Goal: Task Accomplishment & Management: Use online tool/utility

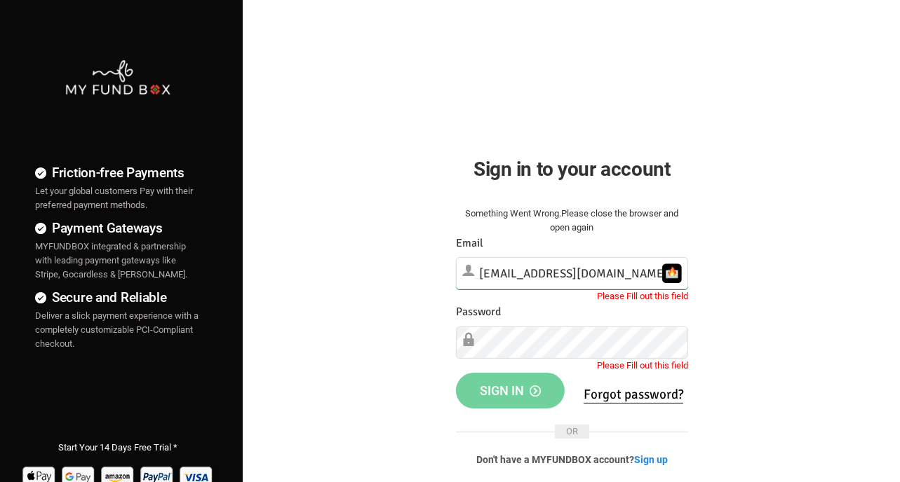
click at [539, 275] on input "[EMAIL_ADDRESS][DOMAIN_NAME]" at bounding box center [572, 273] width 232 height 32
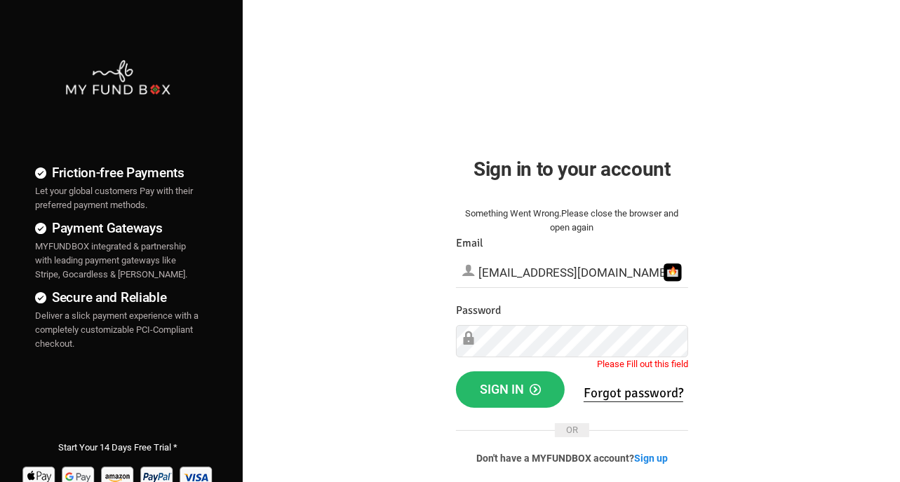
click at [757, 88] on div "Friction-free Payments Let your global customers Pay with their preferred payme…" at bounding box center [450, 359] width 914 height 719
click at [511, 388] on span "Sign in" at bounding box center [510, 389] width 61 height 15
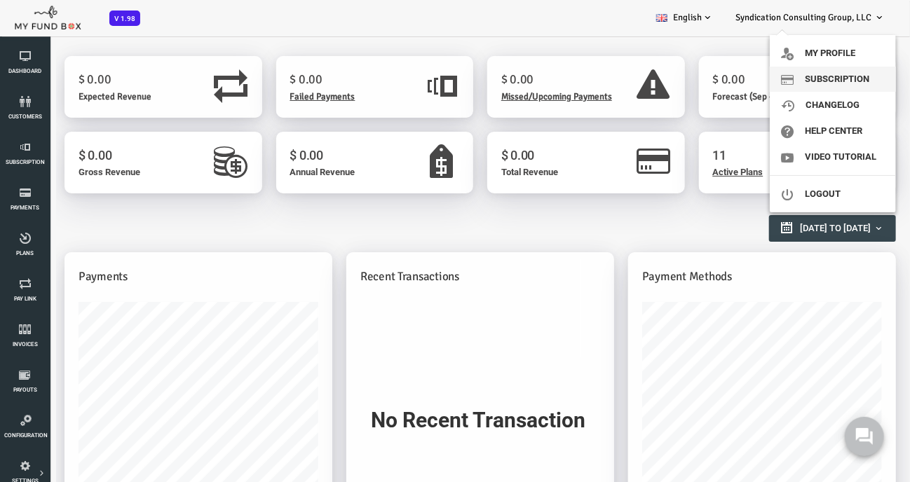
click at [839, 78] on link "Subscription" at bounding box center [833, 79] width 126 height 25
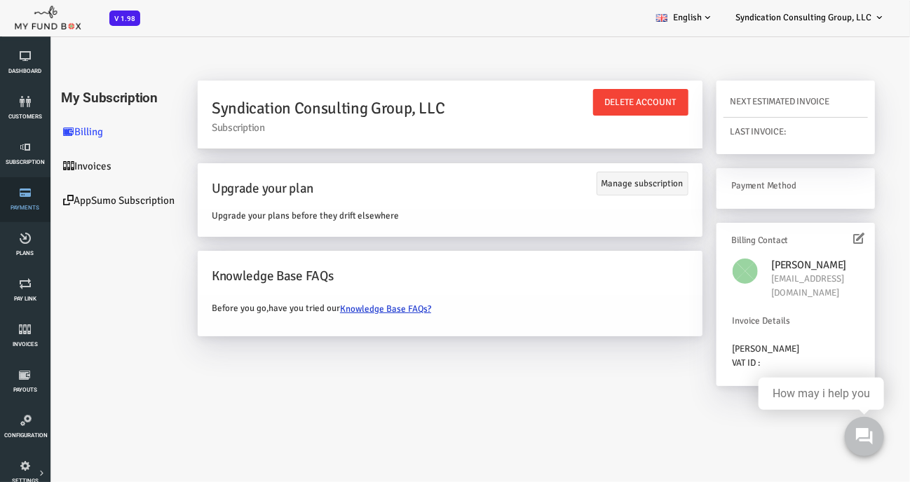
click at [36, 198] on link "Payments" at bounding box center [25, 199] width 42 height 45
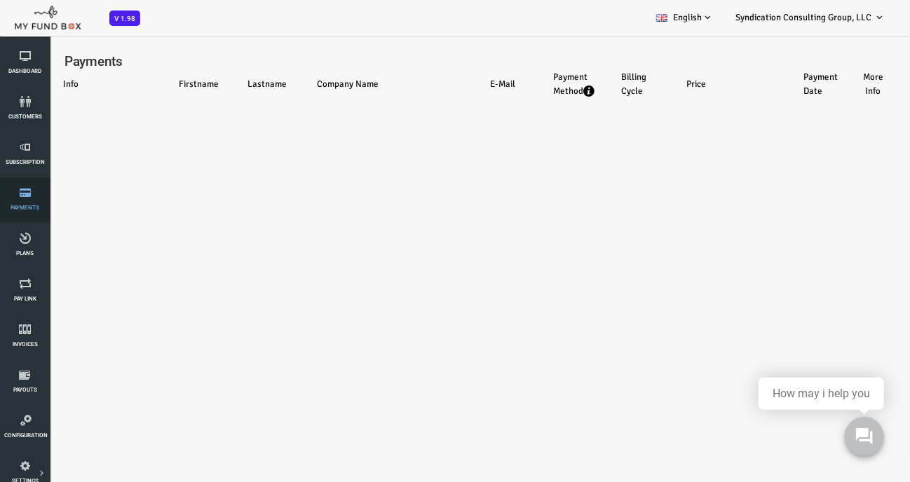
select select "100"
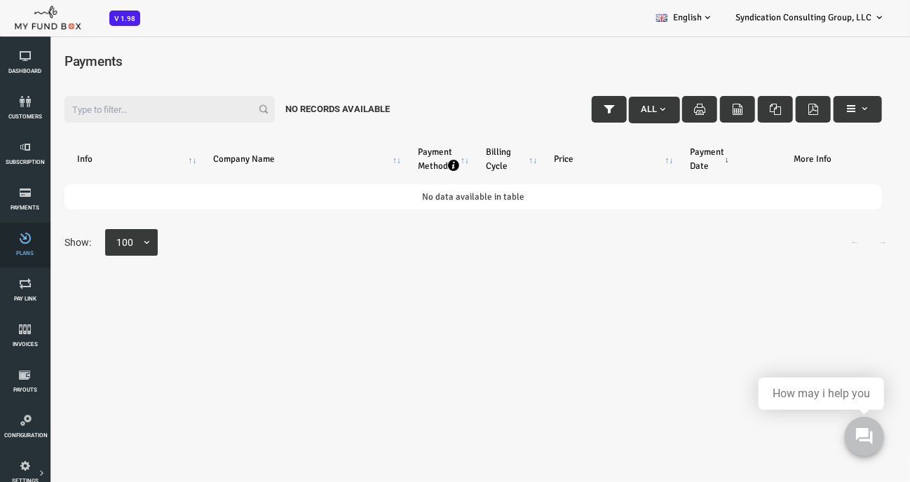
click at [34, 233] on icon at bounding box center [25, 238] width 42 height 11
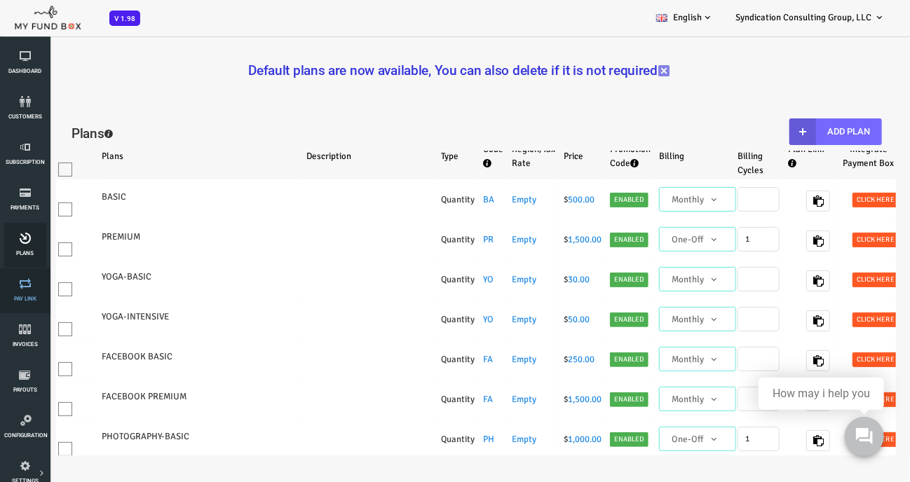
select select "100"
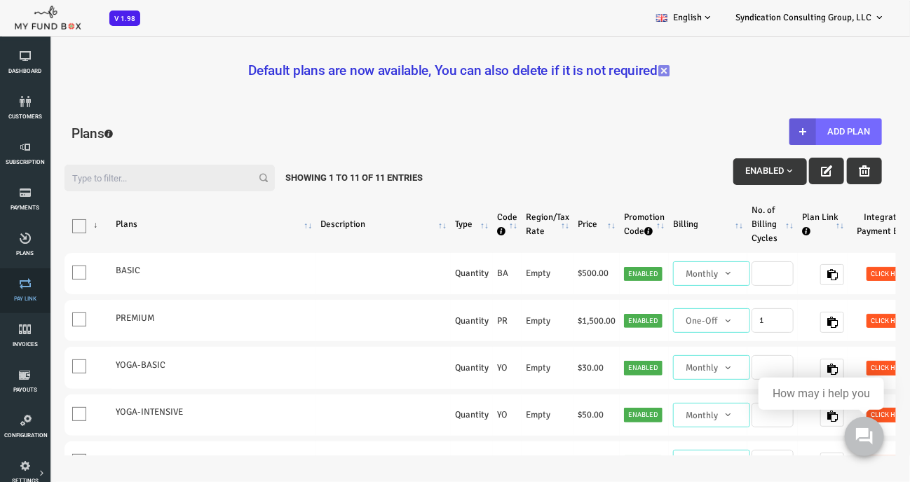
click at [33, 290] on link "Pay Link" at bounding box center [25, 291] width 42 height 45
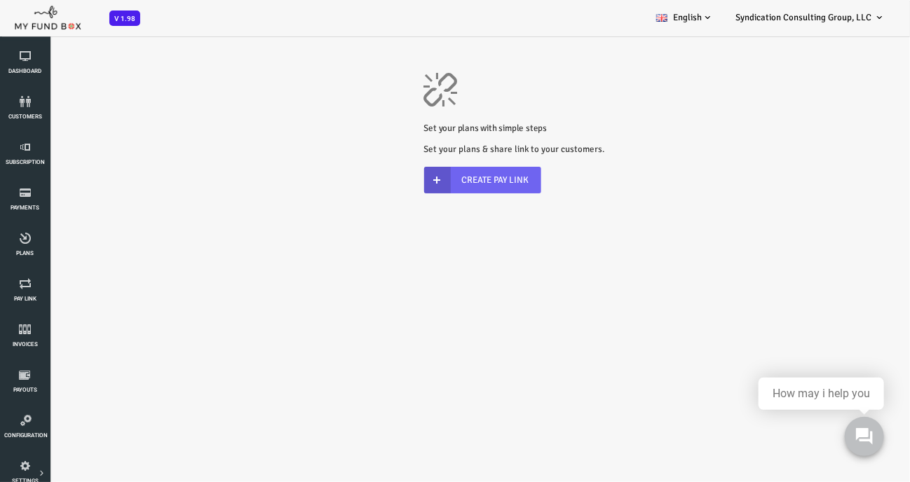
click at [433, 176] on link "Create Pay Link" at bounding box center [446, 179] width 117 height 27
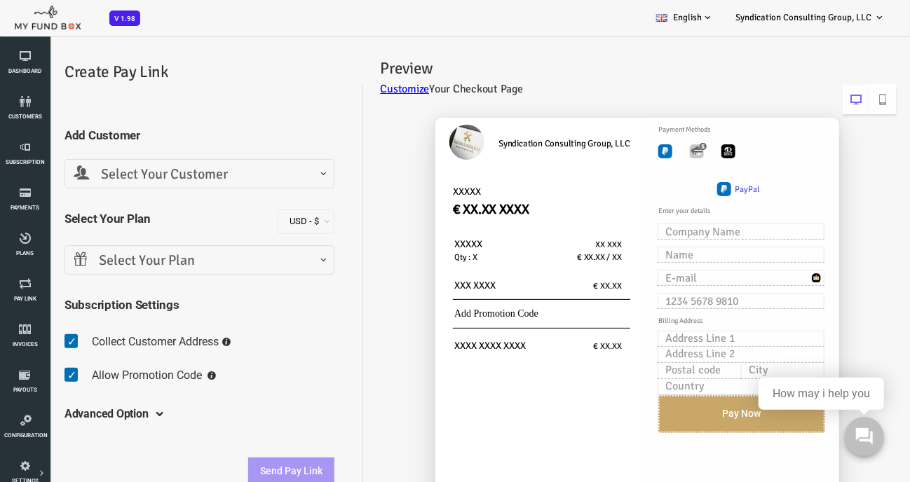
click at [246, 228] on span at bounding box center [246, 228] width 0 height 0
click at [306, 209] on div "Add Customer Select Your Customer Add Customer Select Your Customer Select Your…" at bounding box center [163, 297] width 298 height 401
click at [37, 271] on span at bounding box center [37, 271] width 0 height 0
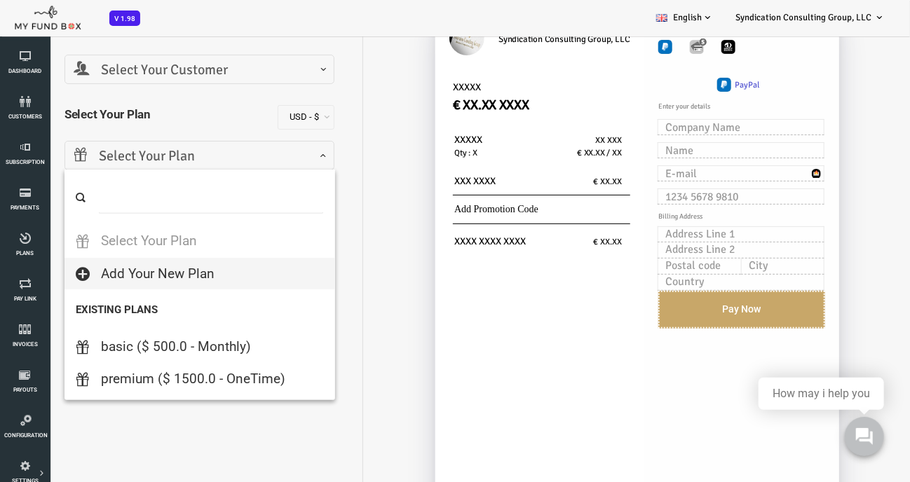
scroll to position [140, 0]
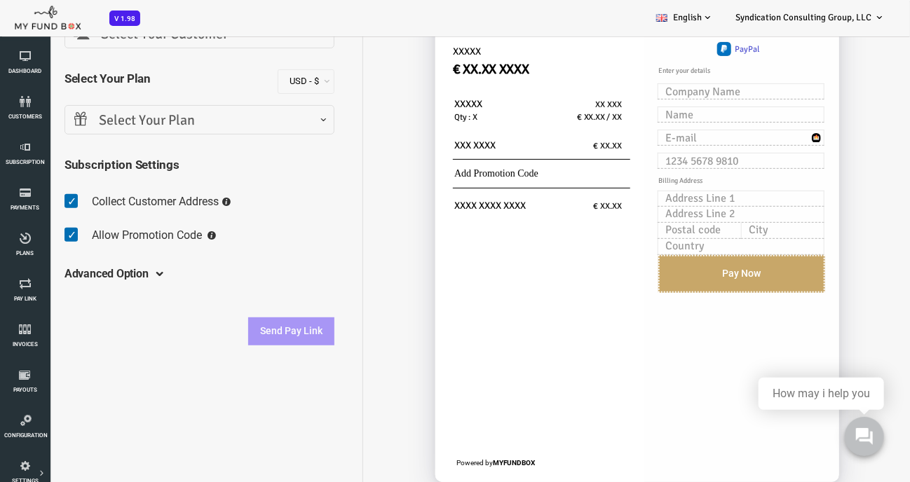
click at [348, 252] on div "Syndication Consulting Group, LLC XXXXX € XX.XX XXXX XXXXX Qty : X XX XXX € XX.…" at bounding box center [593, 237] width 533 height 547
click at [118, 275] on div "Advanced Option Include Free Trial Days PayLater Please enter a valid date Init…" at bounding box center [163, 275] width 270 height 39
click at [119, 272] on span at bounding box center [119, 274] width 0 height 11
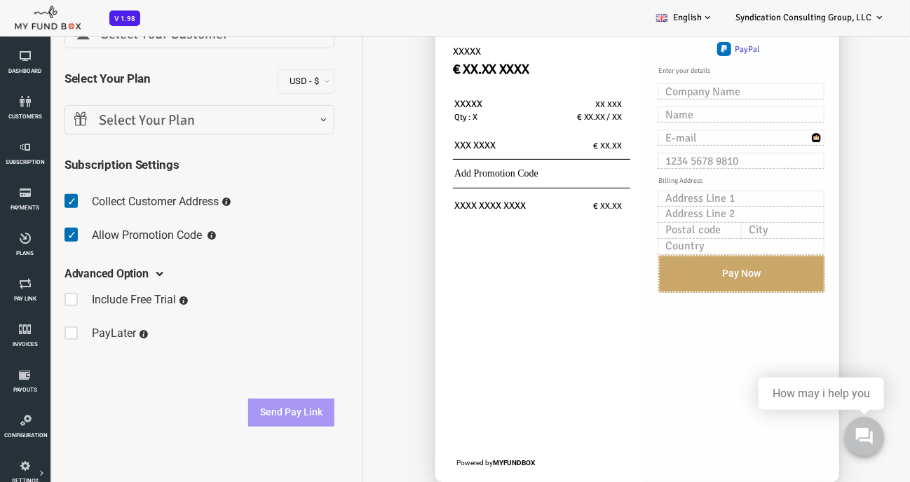
click at [230, 264] on div "Advanced Option Include Free Trial Days PayLater Please enter a valid date Init…" at bounding box center [163, 309] width 270 height 106
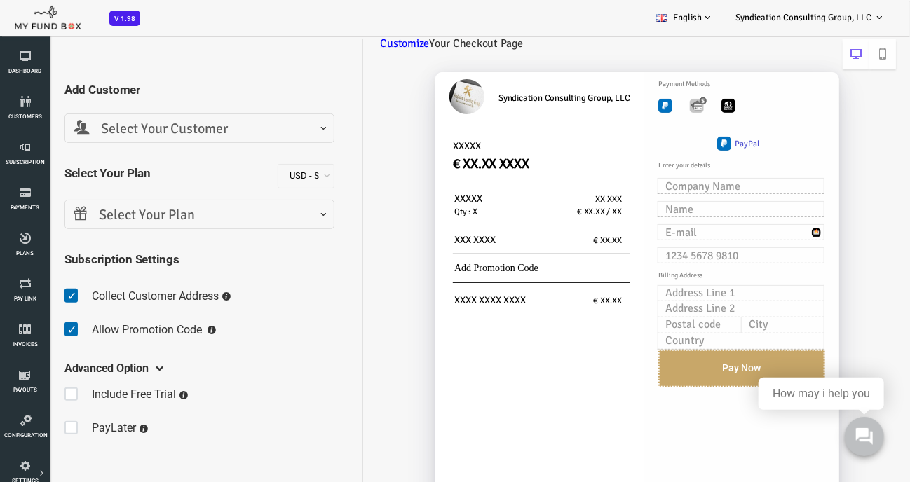
scroll to position [0, 0]
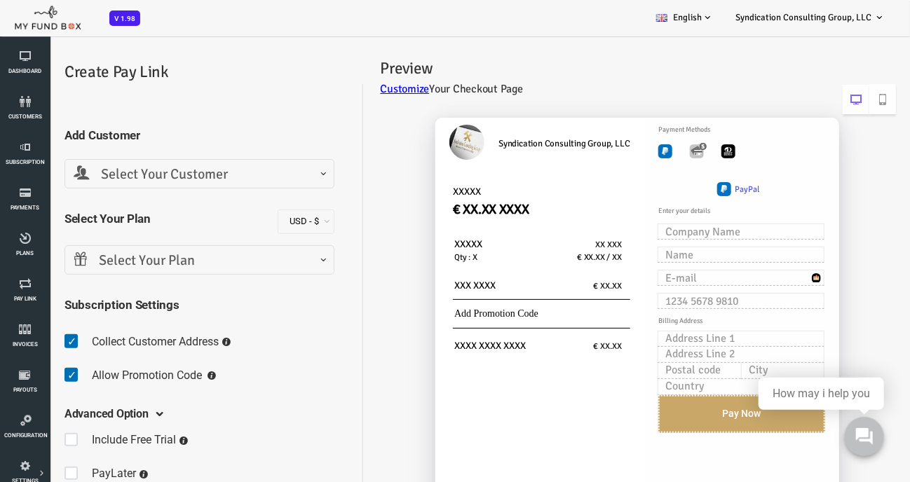
click at [626, 153] on img "Toolbar with button groups" at bounding box center [629, 151] width 14 height 14
radio input "true"
click at [683, 187] on img "Toolbar with button groups" at bounding box center [688, 189] width 14 height 14
click at [659, 151] on img "Toolbar with button groups" at bounding box center [661, 151] width 14 height 14
radio input "true"
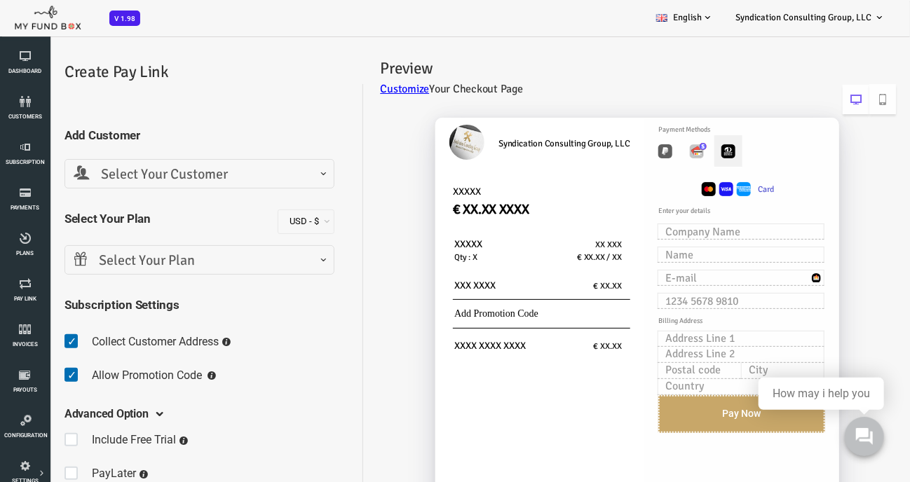
click at [687, 151] on img "Toolbar with button groups" at bounding box center [692, 151] width 14 height 14
radio input "true"
click at [665, 154] on img "Toolbar with button groups" at bounding box center [661, 151] width 14 height 14
radio input "true"
click at [603, 168] on div "Card" at bounding box center [703, 177] width 212 height 71
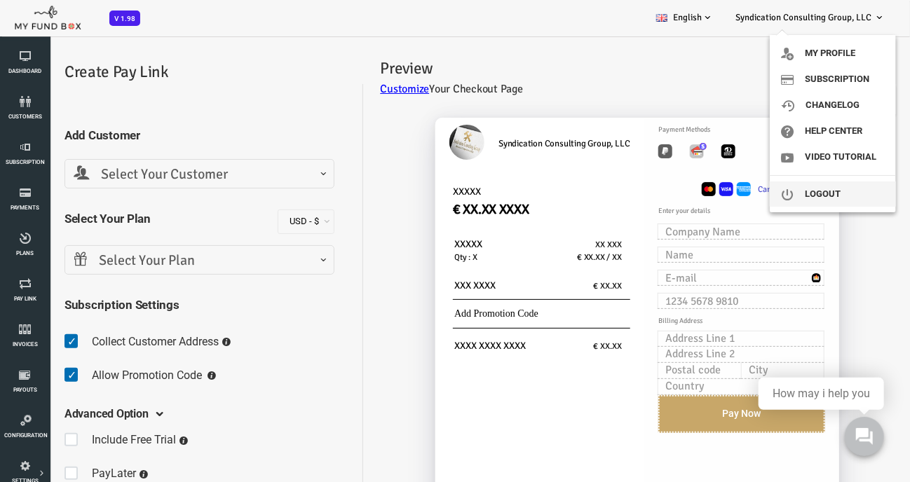
click at [820, 194] on link "Logout" at bounding box center [833, 194] width 126 height 25
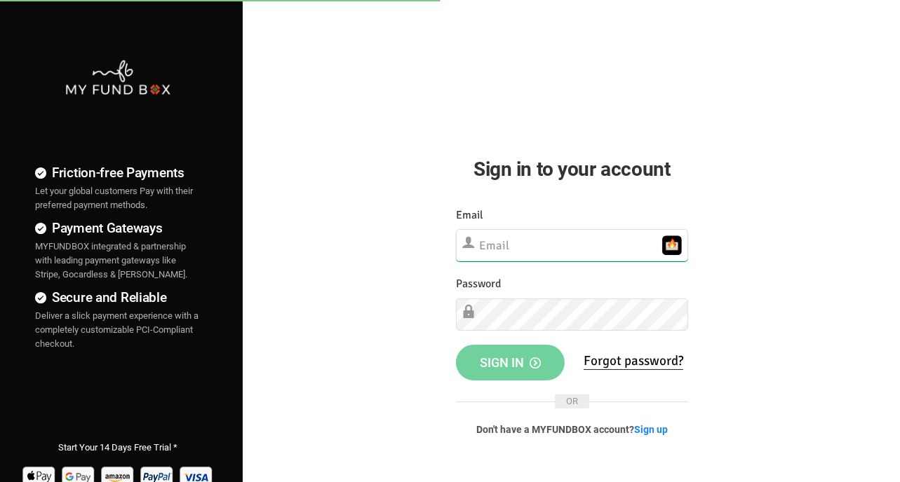
type input "[EMAIL_ADDRESS][DOMAIN_NAME]"
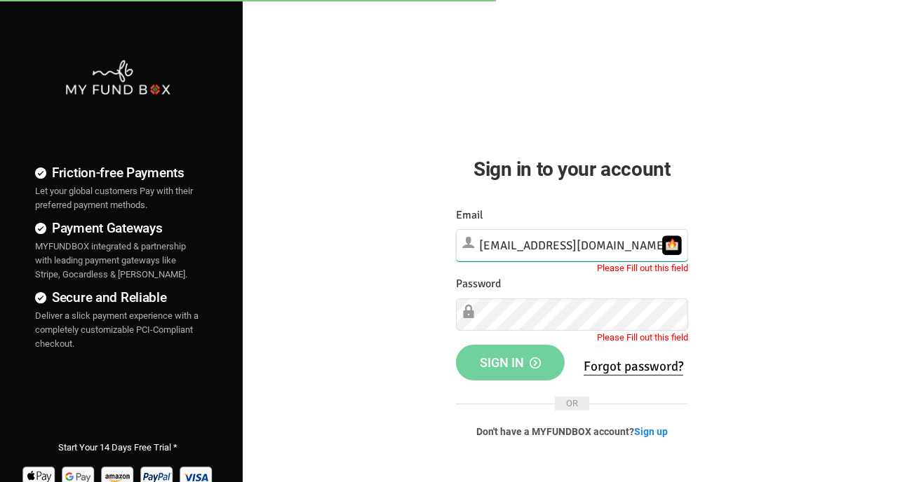
scroll to position [0, 13]
